Goal: Browse casually

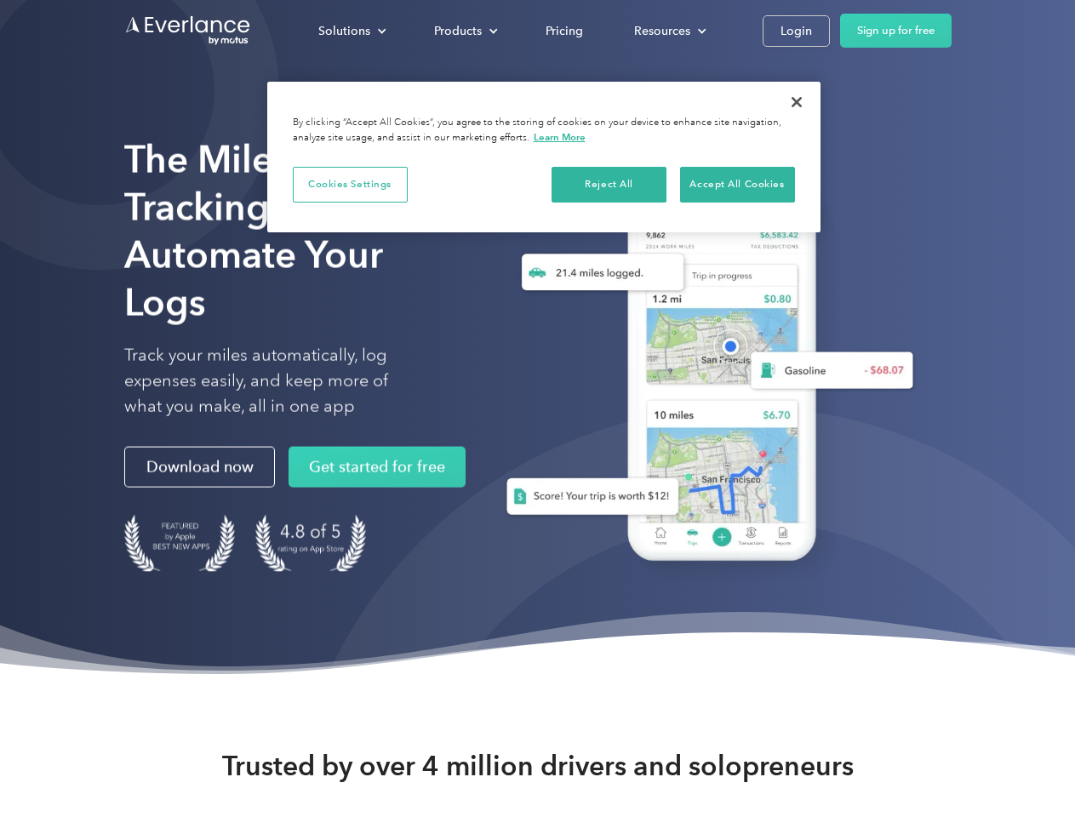
click at [352, 31] on div "Solutions" at bounding box center [344, 30] width 52 height 21
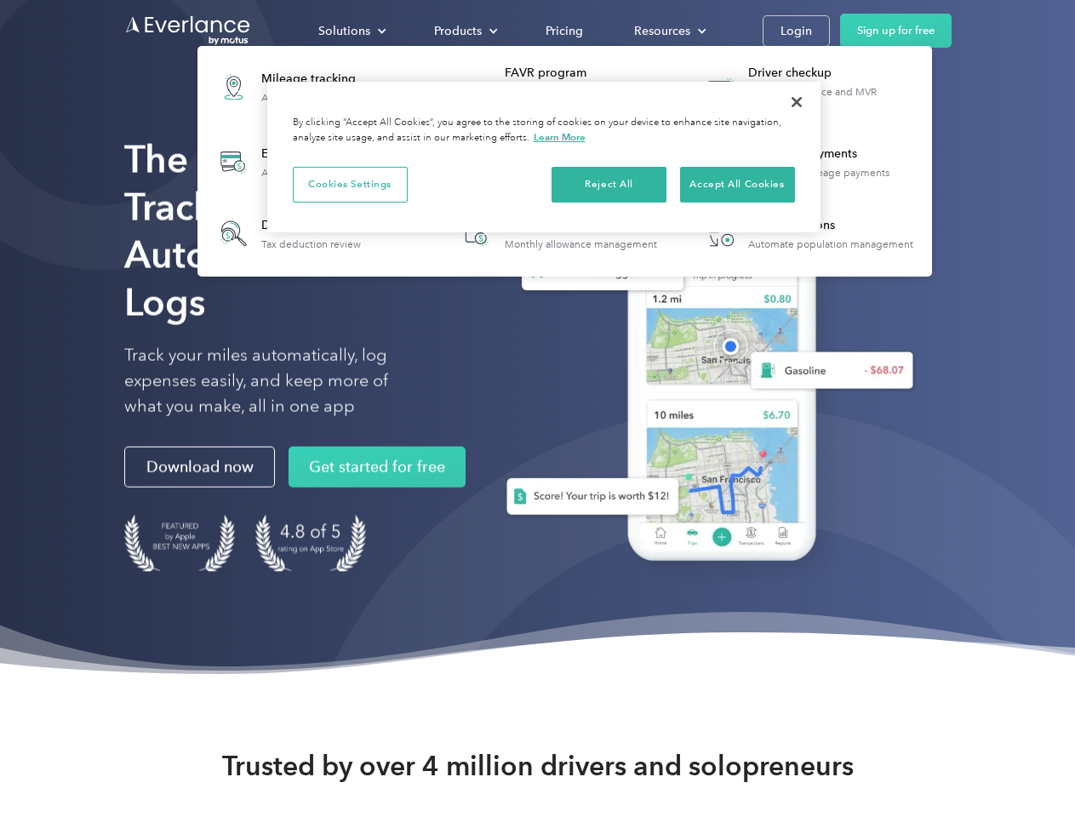
click at [464, 31] on div "Products" at bounding box center [458, 30] width 48 height 21
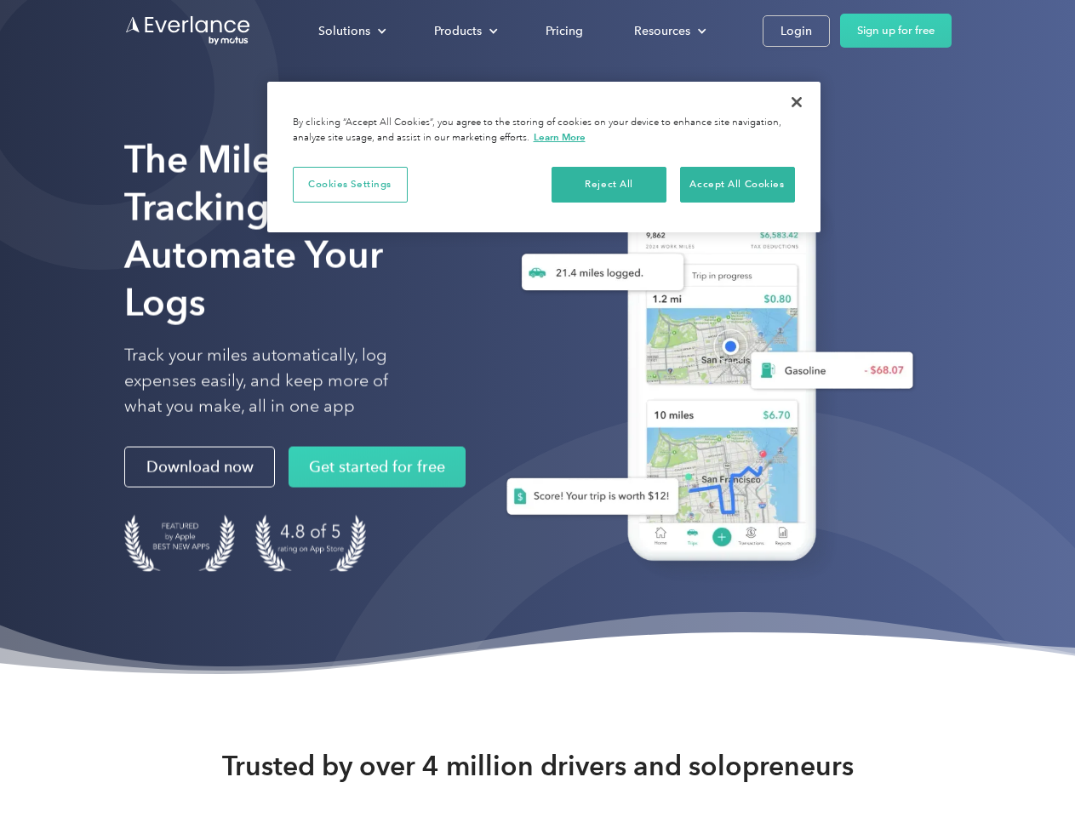
click at [668, 31] on div "Resources" at bounding box center [662, 30] width 56 height 21
click at [350, 184] on button "Cookies Settings" at bounding box center [350, 185] width 115 height 36
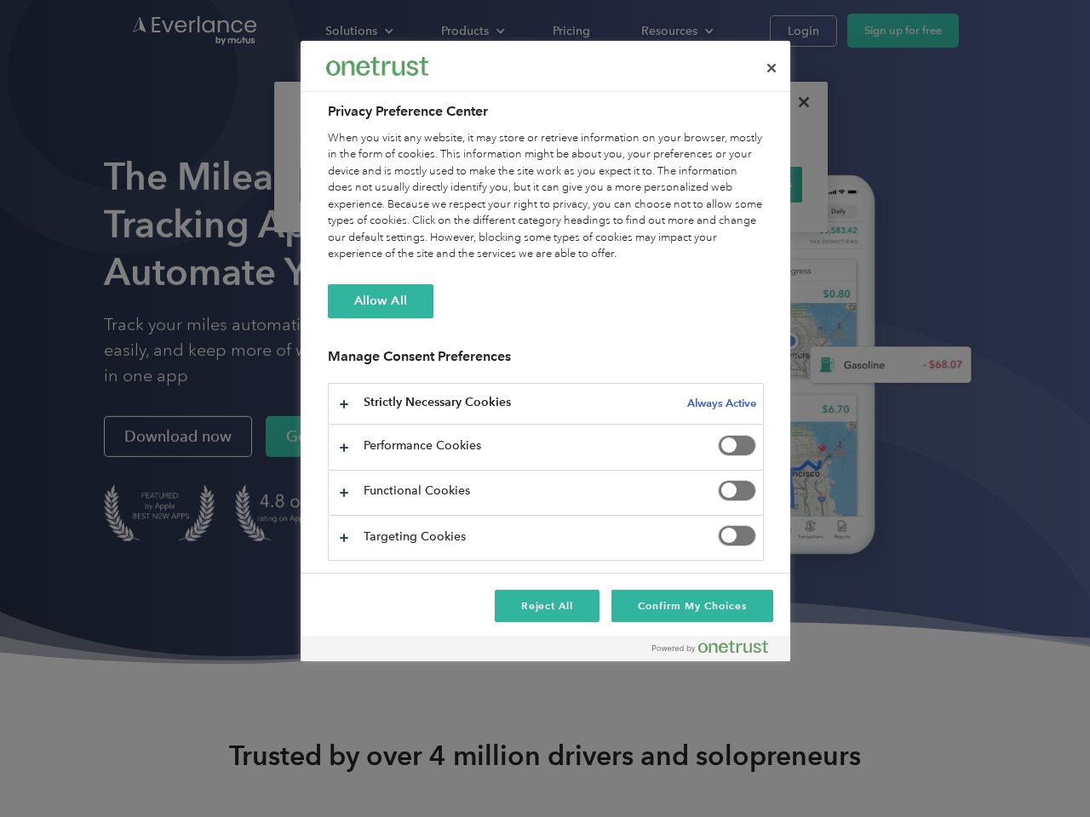
click at [610, 184] on div "When you visit any website, it may store or retrieve information on your browse…" at bounding box center [546, 196] width 436 height 133
click at [737, 184] on div "When you visit any website, it may store or retrieve information on your browse…" at bounding box center [546, 196] width 436 height 133
click at [797, 102] on div at bounding box center [545, 408] width 1090 height 817
